Goal: Information Seeking & Learning: Learn about a topic

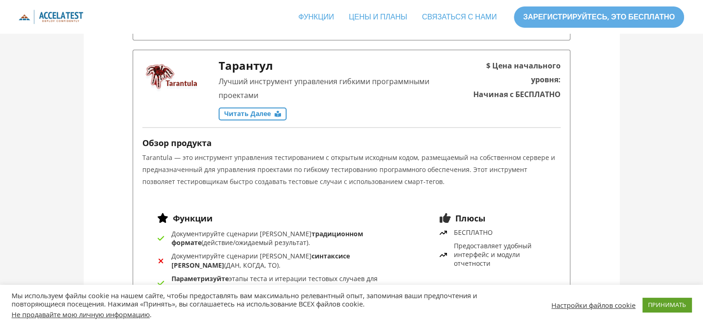
scroll to position [1387, 0]
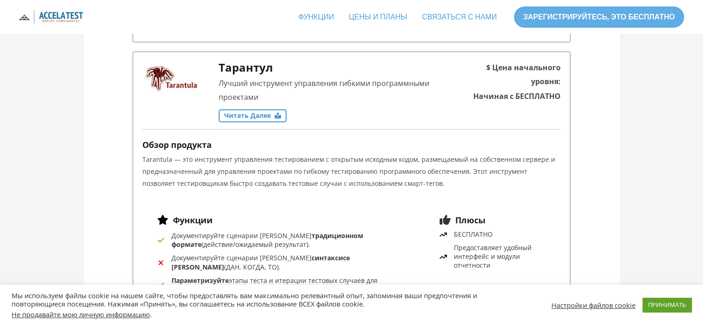
click at [247, 111] on font "Читать далее" at bounding box center [247, 115] width 47 height 9
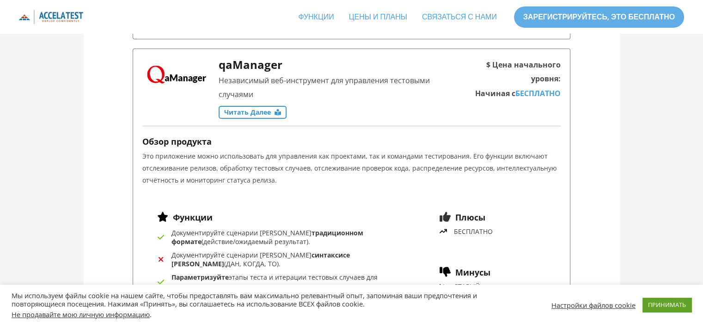
scroll to position [3376, 0]
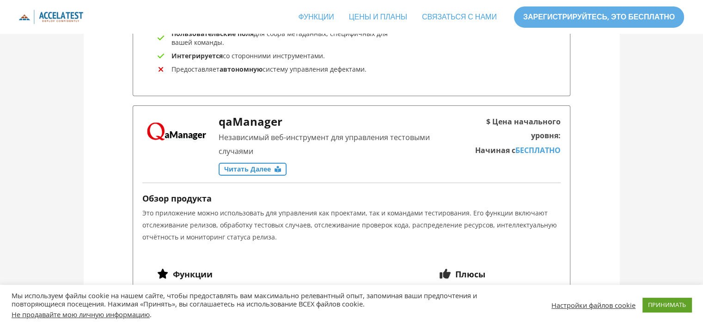
click at [262, 165] on font "Читать далее" at bounding box center [247, 169] width 47 height 9
click at [261, 165] on font "Читать далее" at bounding box center [247, 169] width 47 height 9
click at [218, 120] on div "qaManager Независимый веб-инструмент для управления тестовыми случаями Читать д…" at bounding box center [294, 149] width 305 height 68
click at [242, 165] on font "Читать далее" at bounding box center [247, 169] width 47 height 9
click at [239, 114] on font "qaManager" at bounding box center [251, 121] width 64 height 15
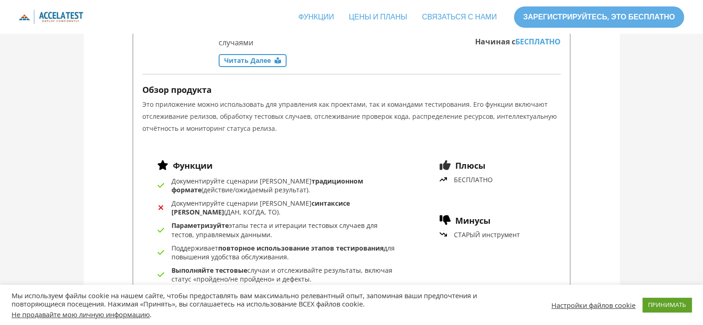
scroll to position [3422, 0]
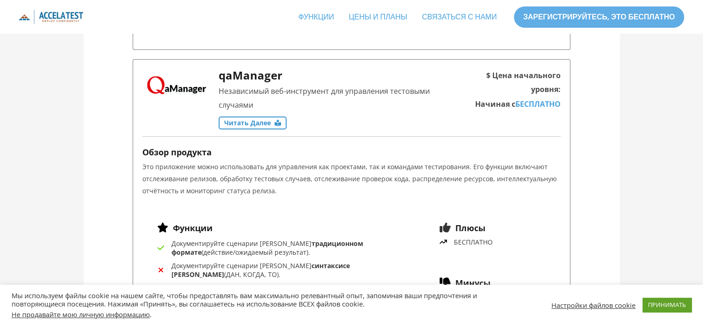
drag, startPoint x: 250, startPoint y: 70, endPoint x: 224, endPoint y: 83, distance: 29.0
click at [224, 83] on div "qaManager Независимый веб-инструмент для управления тестовыми случаями Читать д…" at bounding box center [333, 103] width 228 height 68
click at [225, 79] on div "qaManager Независимый веб-инструмент для управления тестовыми случаями Читать д…" at bounding box center [333, 103] width 228 height 68
click at [229, 161] on p "Это приложение можно использовать для управления как проектами, так и командами…" at bounding box center [351, 179] width 419 height 36
click at [240, 148] on div "qaManager Независимый веб-инструмент для управления тестовыми случаями Читать д…" at bounding box center [352, 267] width 438 height 416
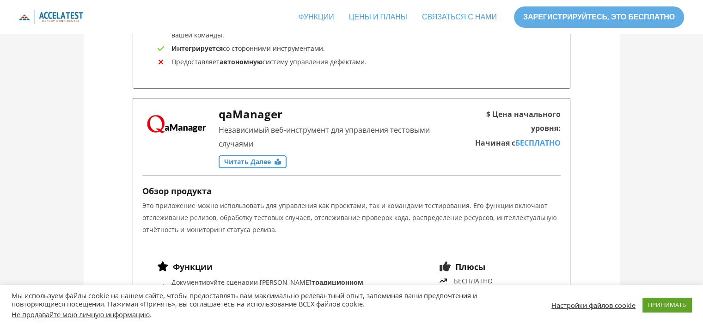
scroll to position [3330, 0]
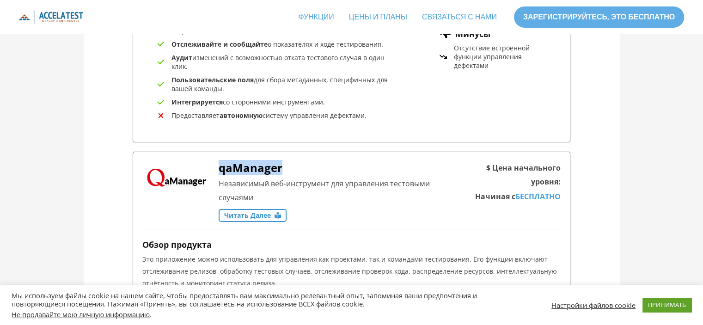
drag, startPoint x: 284, startPoint y: 120, endPoint x: 221, endPoint y: 117, distance: 62.9
click at [221, 161] on h3 "qaManager" at bounding box center [333, 167] width 228 height 13
copy font "qaManager"
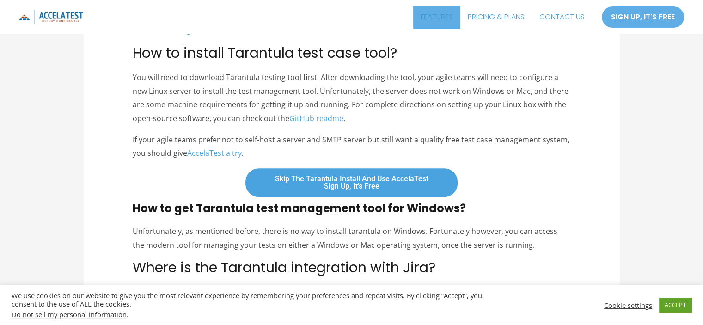
scroll to position [651, 0]
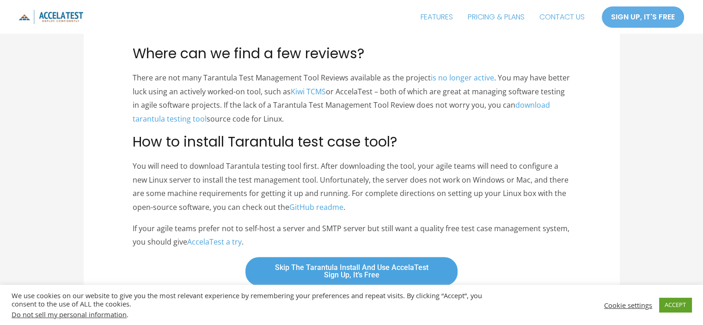
click at [261, 140] on span "How to install Tarantula test case tool?" at bounding box center [265, 142] width 265 height 20
copy span "Tarantula"
